Goal: Answer question/provide support

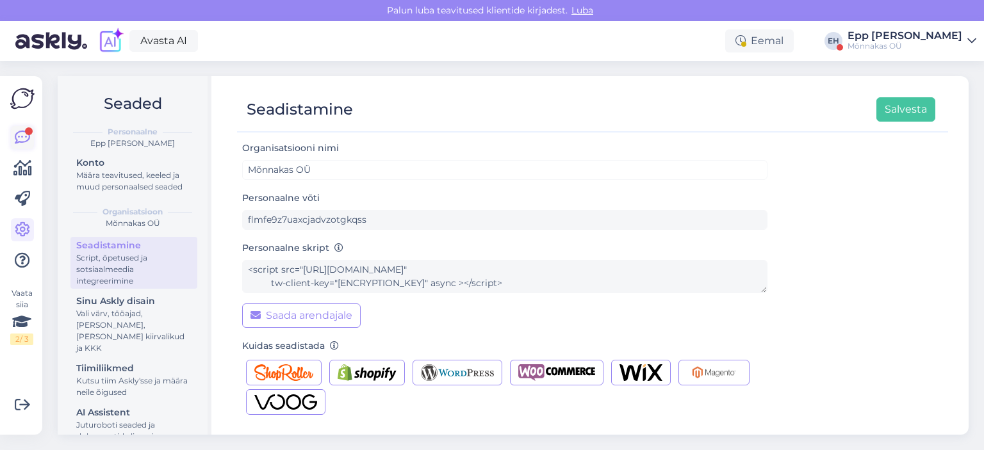
click at [25, 139] on icon at bounding box center [22, 137] width 15 height 15
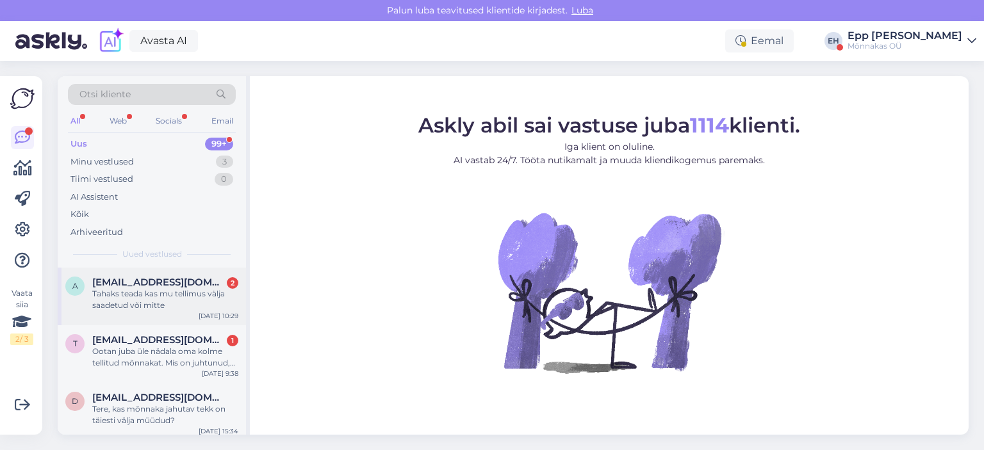
click at [149, 288] on div "Tahaks teada kas mu tellimus välja saadetud või mitte" at bounding box center [165, 299] width 146 height 23
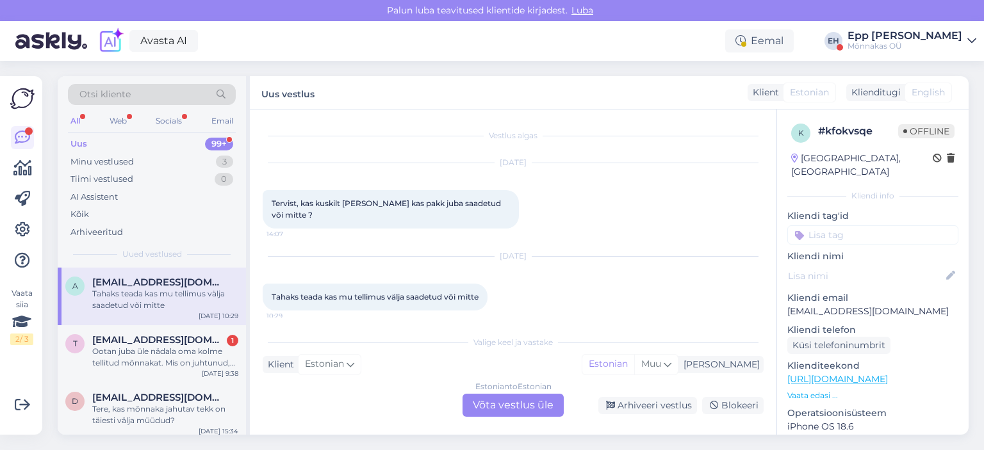
scroll to position [6, 0]
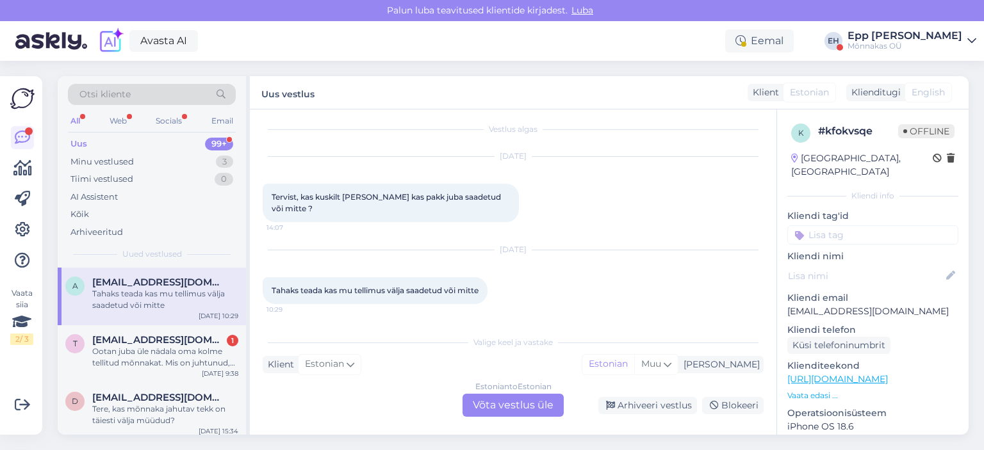
click at [497, 402] on div "Estonian to Estonian Võta vestlus üle" at bounding box center [513, 405] width 101 height 23
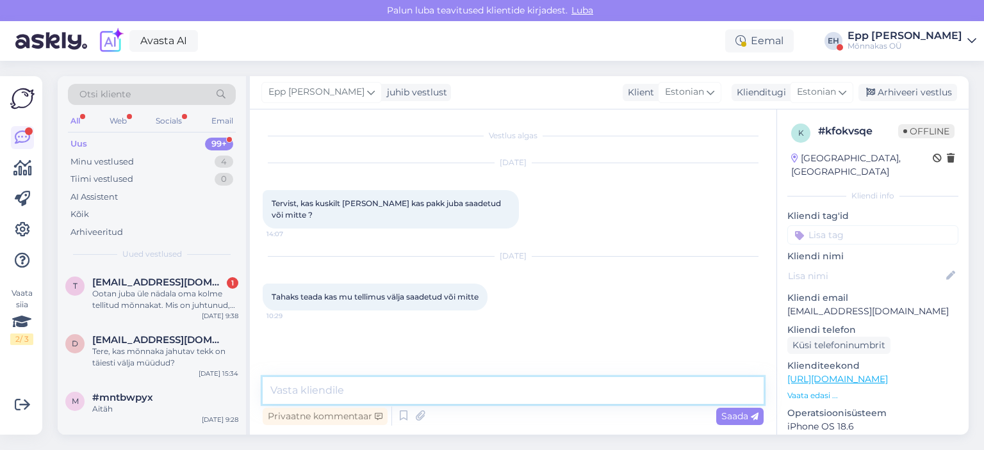
click at [398, 381] on textarea at bounding box center [513, 390] width 501 height 27
paste textarea "[PERSON_NAME] kirja eest [PERSON_NAME] tore, et olete Mõnnaka soetanud! :) Teie…"
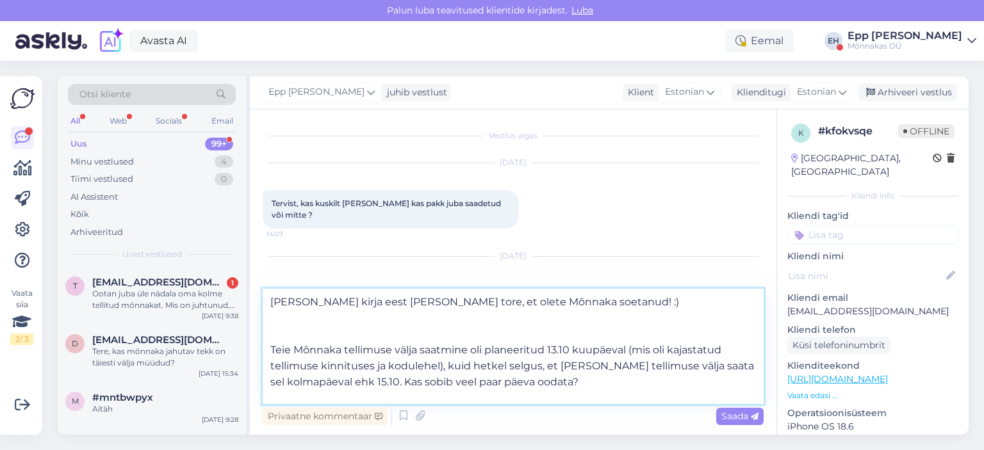
click at [346, 302] on textarea "[PERSON_NAME] kirja eest [PERSON_NAME] tore, et olete Mõnnaka soetanud! :) Teie…" at bounding box center [513, 346] width 501 height 115
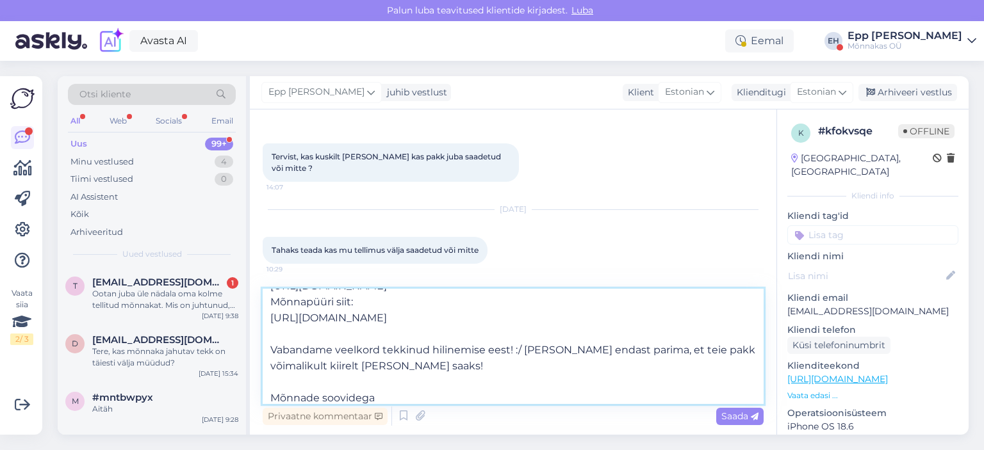
scroll to position [295, 0]
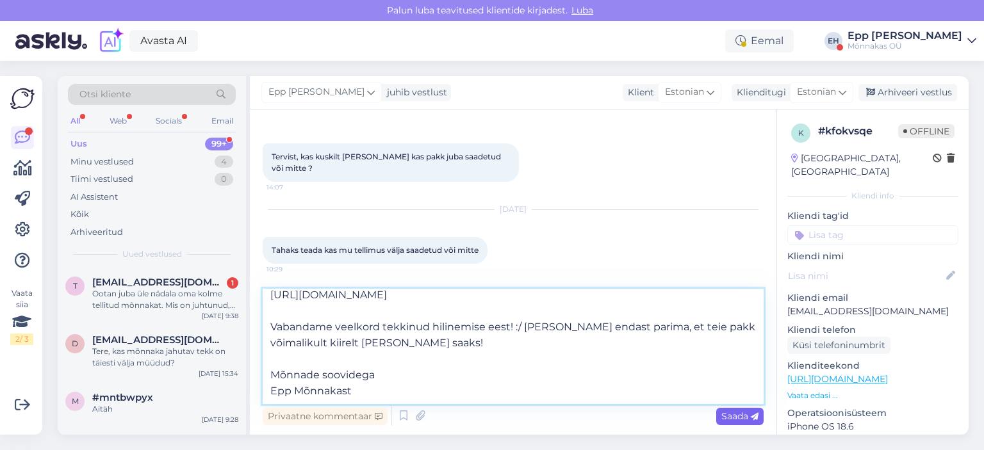
type textarea "[PERSON_NAME] Aitäh kirja eest [PERSON_NAME] tore, et olete Mõnnaka soetanud! :…"
click at [732, 411] on span "Saada" at bounding box center [740, 417] width 37 height 12
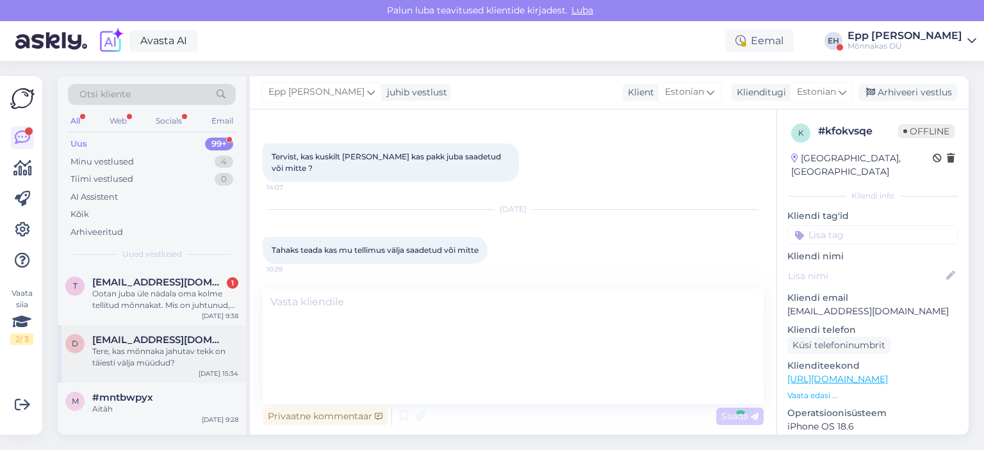
scroll to position [0, 0]
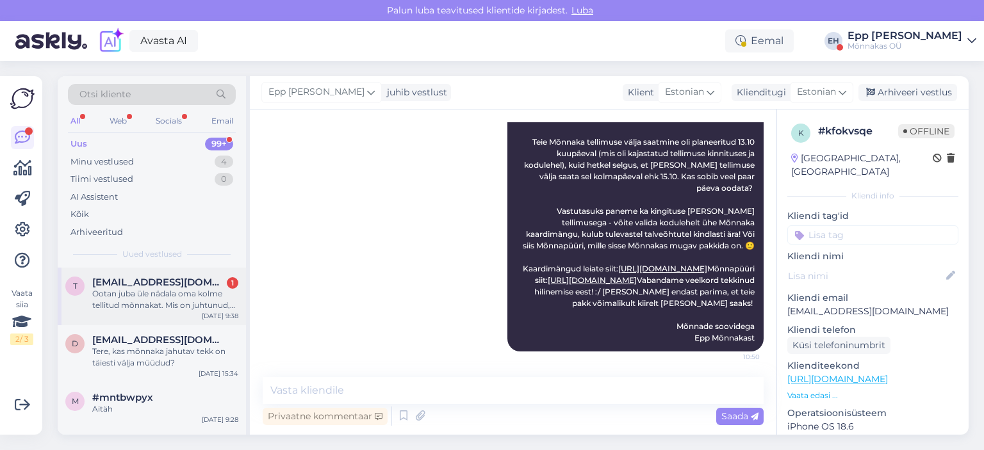
click at [151, 306] on div "Ootan juba üle nädala oma kolme tellitud mõnnakat. Mis on juhtunud, et nad pole…" at bounding box center [165, 299] width 146 height 23
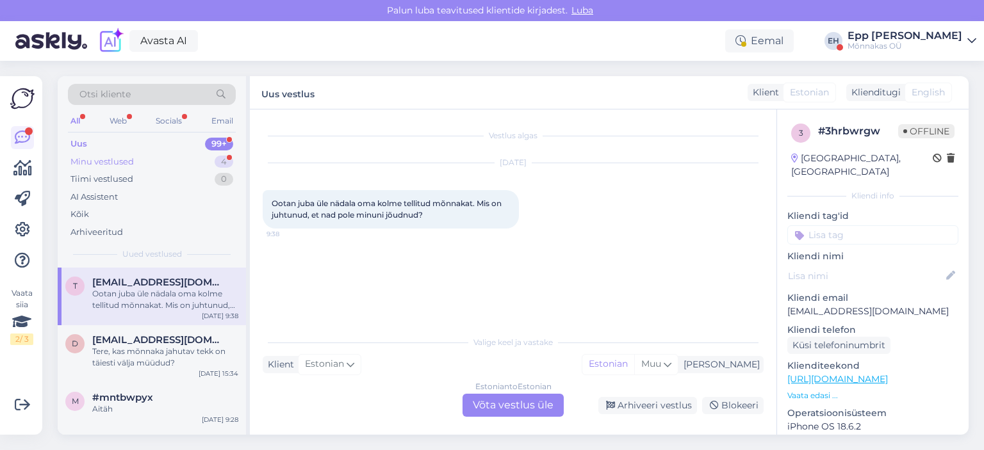
click at [108, 159] on div "Minu vestlused" at bounding box center [101, 162] width 63 height 13
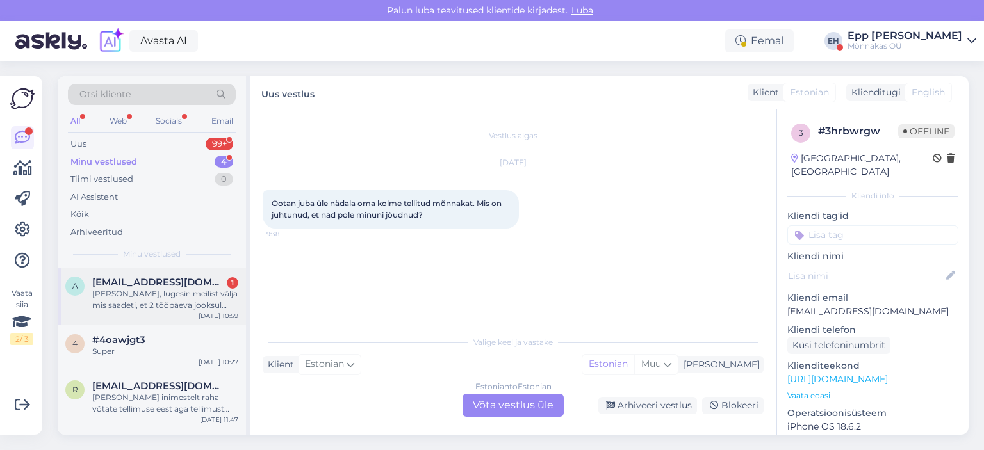
click at [135, 277] on span "[EMAIL_ADDRESS][DOMAIN_NAME]" at bounding box center [158, 283] width 133 height 12
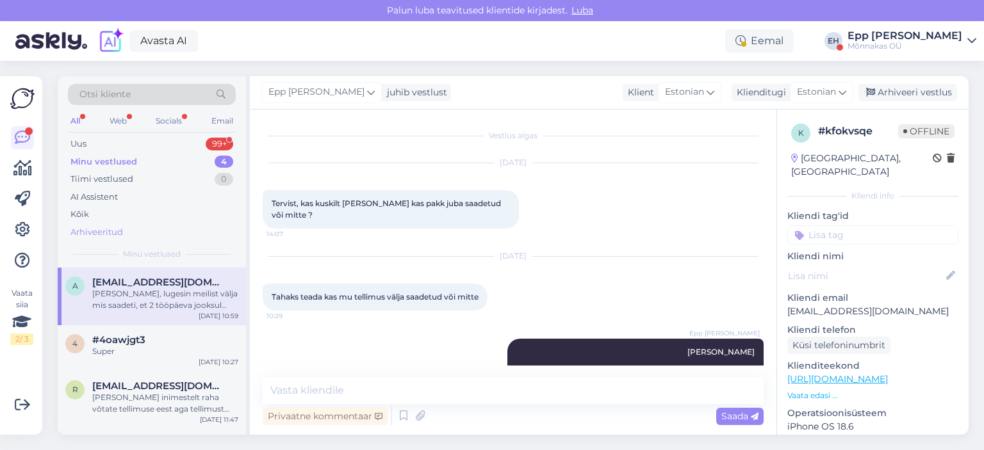
scroll to position [392, 0]
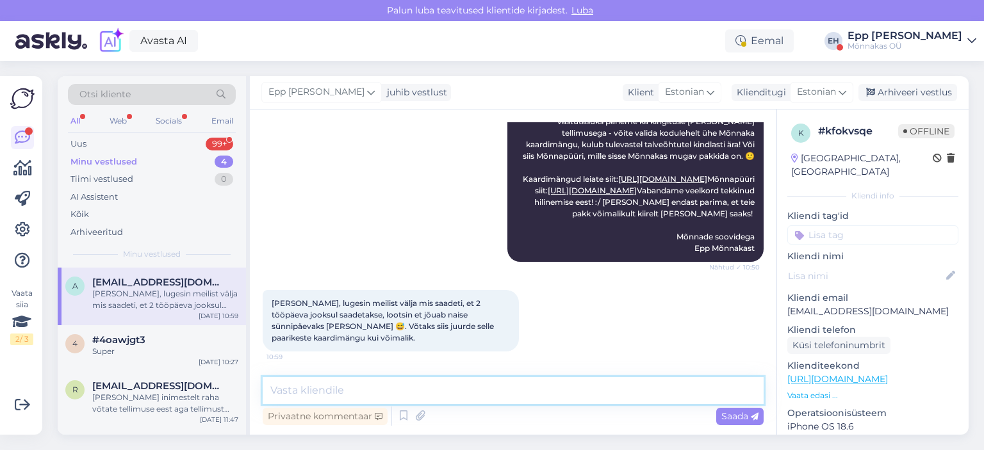
click at [354, 389] on textarea at bounding box center [513, 390] width 501 height 27
type textarea "I"
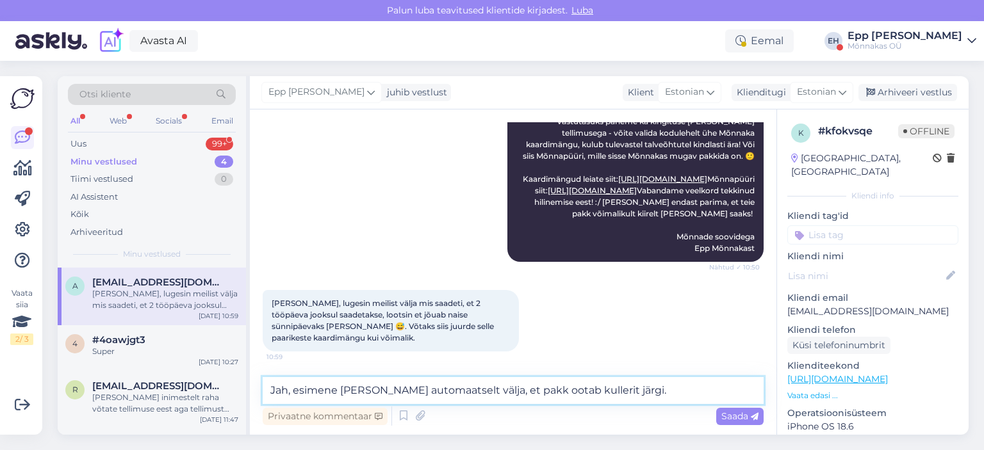
click at [337, 393] on textarea "Jah, esimene [PERSON_NAME] automaatselt välja, et pakk ootab kullerit järgi." at bounding box center [513, 390] width 501 height 27
click at [618, 396] on textarea "Jah, teine [PERSON_NAME] automaatselt välja, et pakk ootab kullerit järgi." at bounding box center [513, 390] width 501 height 27
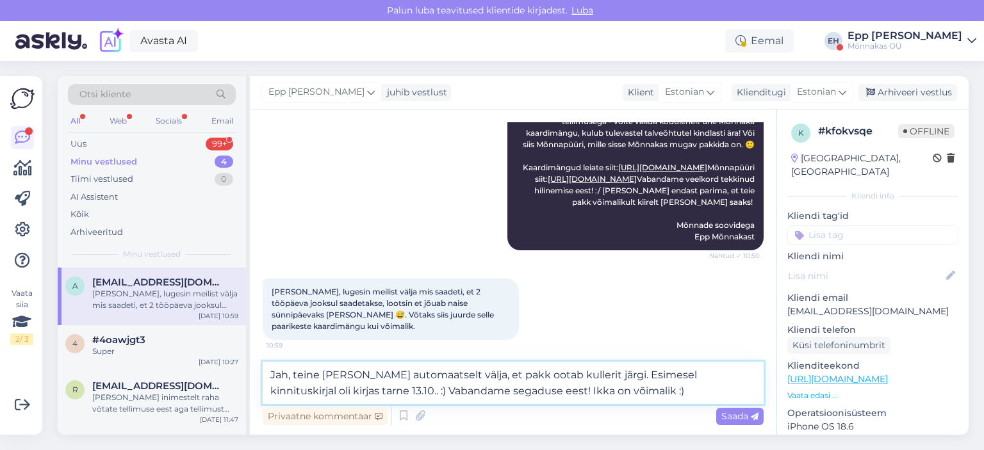
type textarea "Jah, teine [PERSON_NAME] automaatselt välja, et pakk ootab kullerit järgi. Esim…"
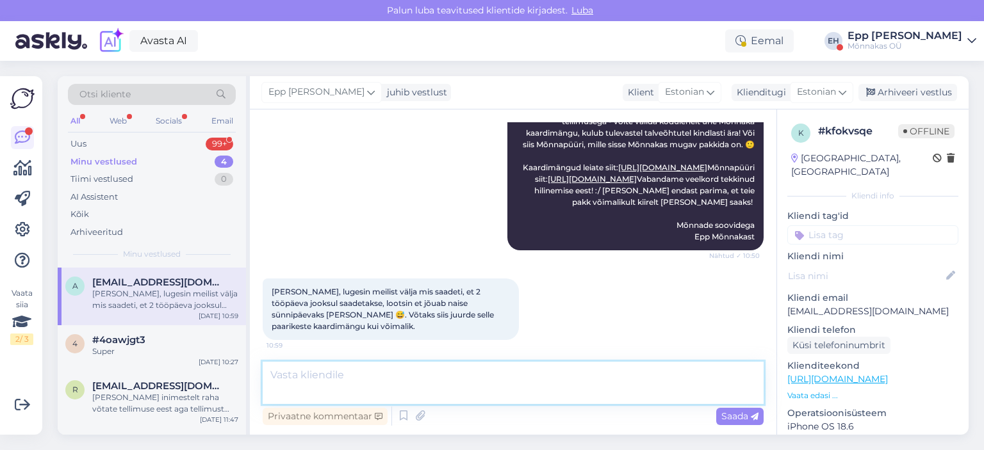
scroll to position [470, 0]
